Goal: Check status: Check status

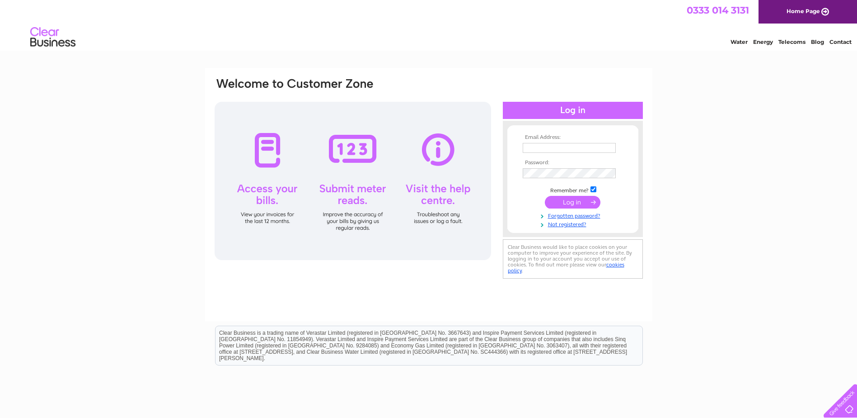
click at [267, 188] on div at bounding box center [353, 181] width 277 height 158
click at [539, 146] on input "text" at bounding box center [569, 148] width 93 height 10
type input "hb.mitchinson@btconnect.com"
click at [563, 200] on input "submit" at bounding box center [573, 203] width 56 height 13
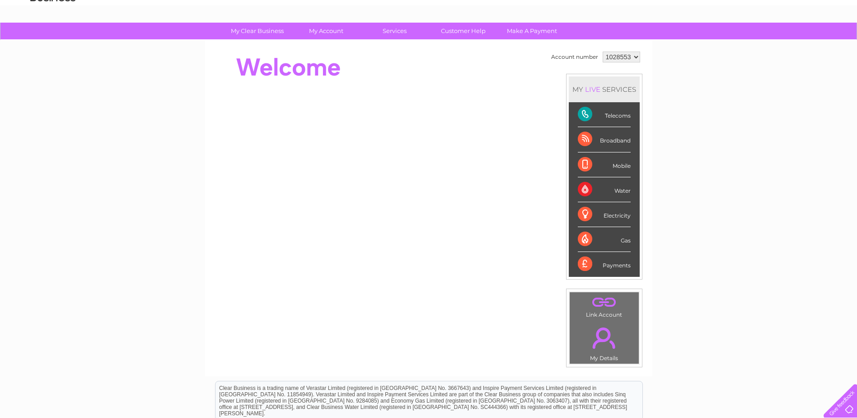
scroll to position [90, 0]
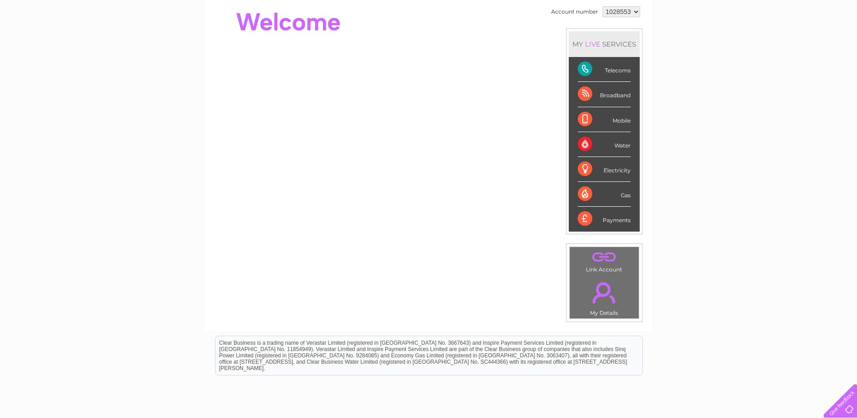
click at [585, 69] on div "Telecoms" at bounding box center [604, 69] width 53 height 25
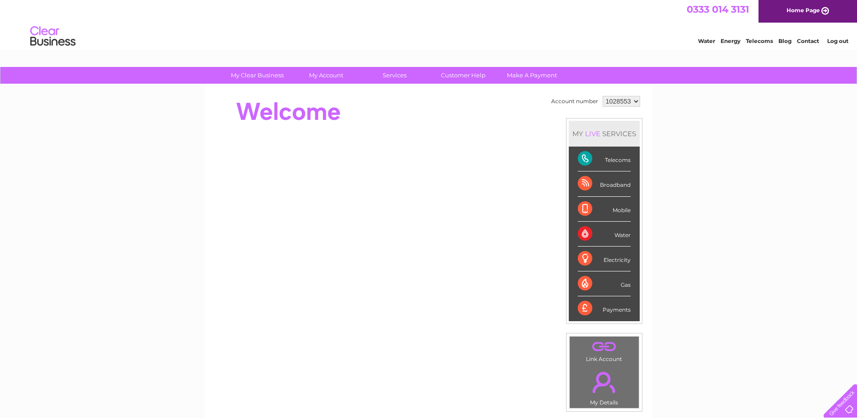
scroll to position [0, 0]
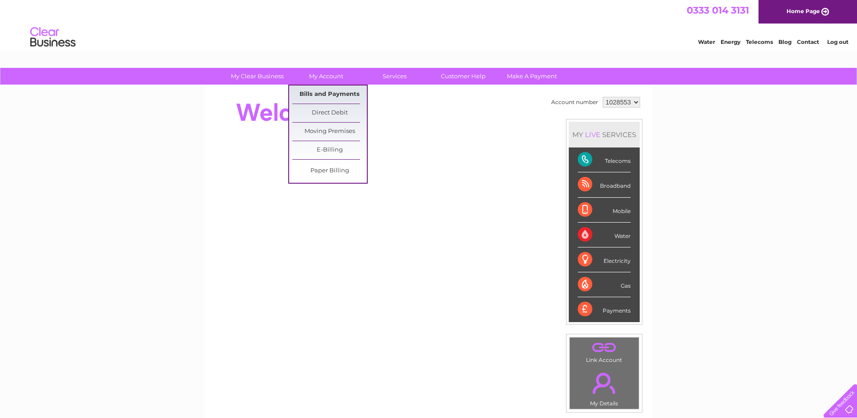
click at [318, 91] on link "Bills and Payments" at bounding box center [329, 94] width 75 height 18
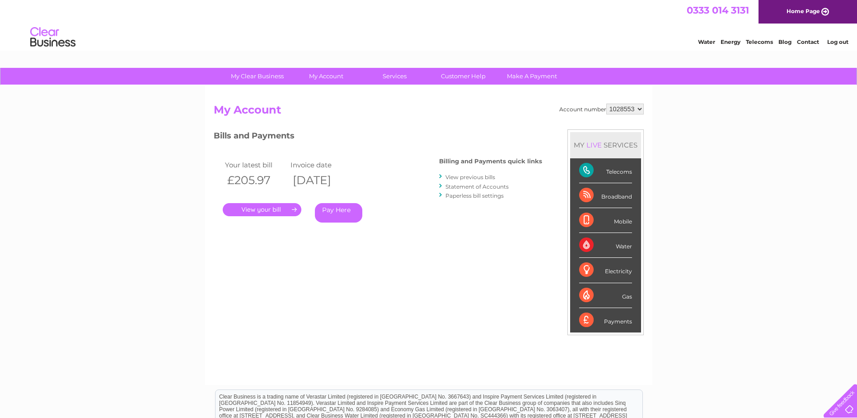
click at [259, 208] on link "." at bounding box center [262, 209] width 79 height 13
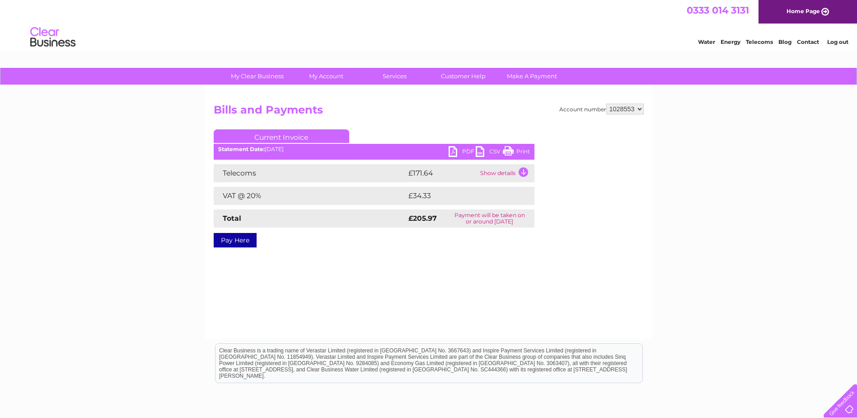
click at [524, 171] on td "Show details" at bounding box center [506, 173] width 56 height 18
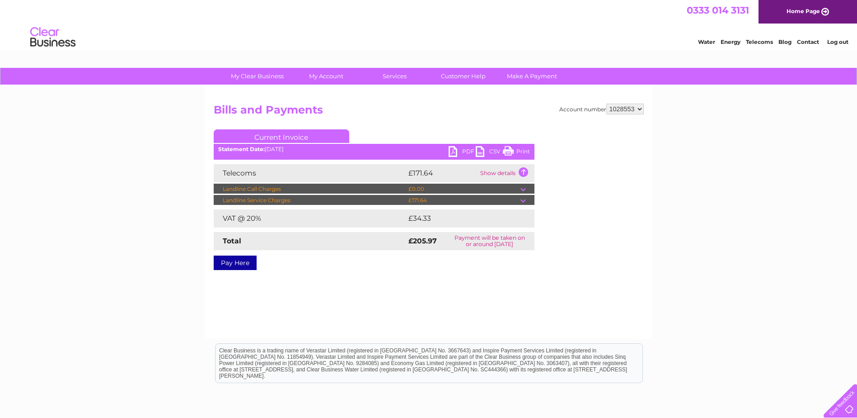
click at [526, 200] on td at bounding box center [528, 200] width 14 height 11
